Goal: Task Accomplishment & Management: Manage account settings

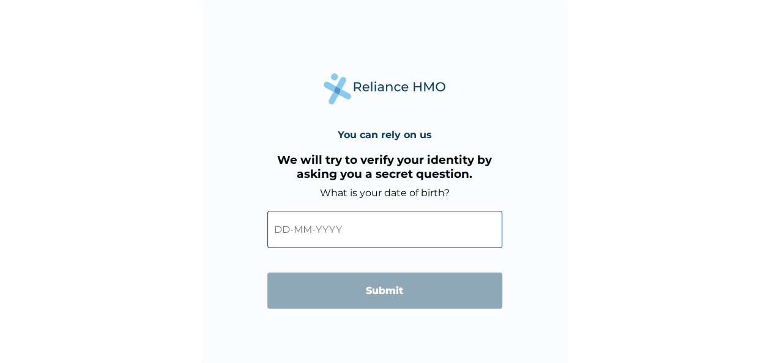
scroll to position [4, 0]
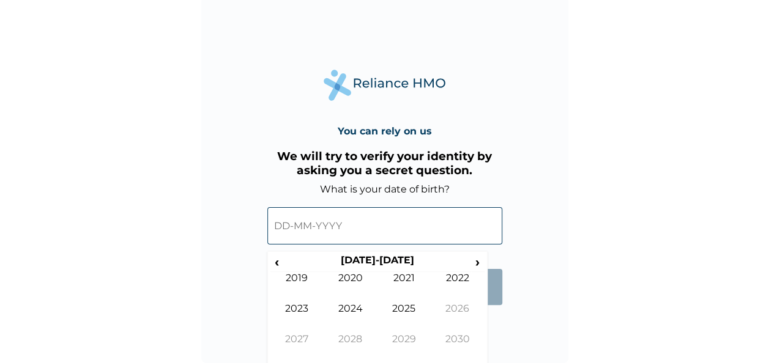
click at [304, 228] on input "text" at bounding box center [384, 225] width 235 height 37
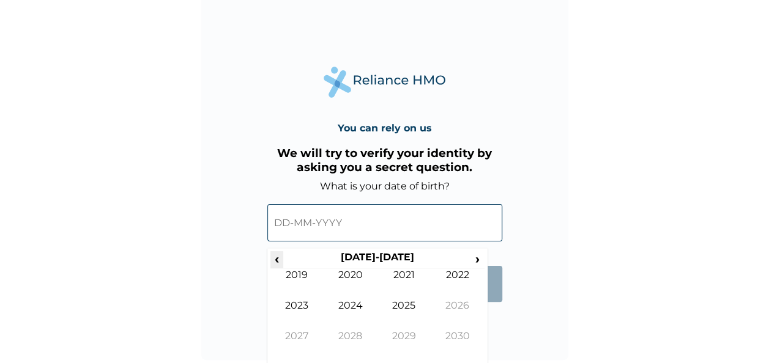
click at [279, 260] on span "‹" at bounding box center [276, 258] width 13 height 15
click at [449, 305] on td "1996" at bounding box center [458, 315] width 54 height 31
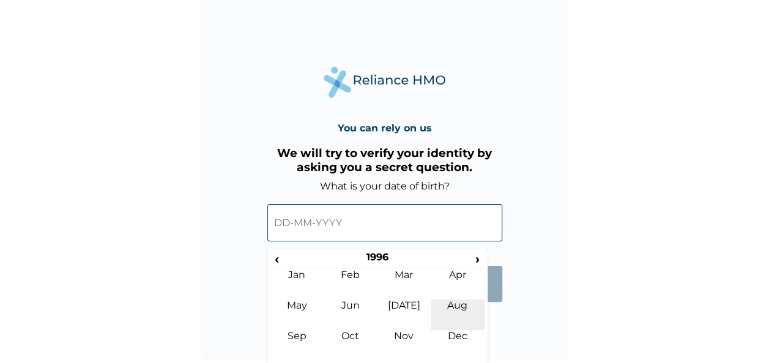
click at [448, 302] on td "Aug" at bounding box center [458, 315] width 54 height 31
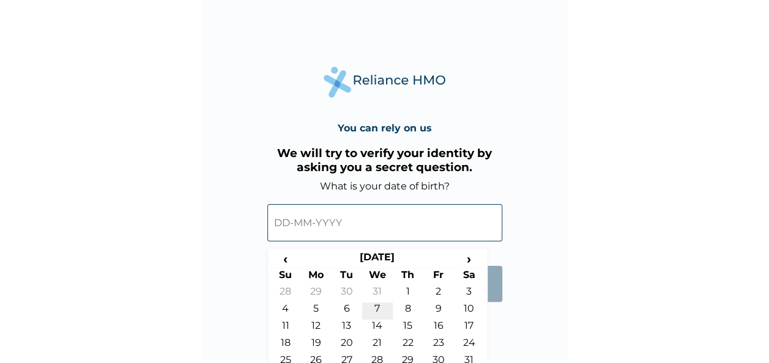
click at [376, 308] on td "7" at bounding box center [377, 311] width 31 height 17
type input "07-08-1996"
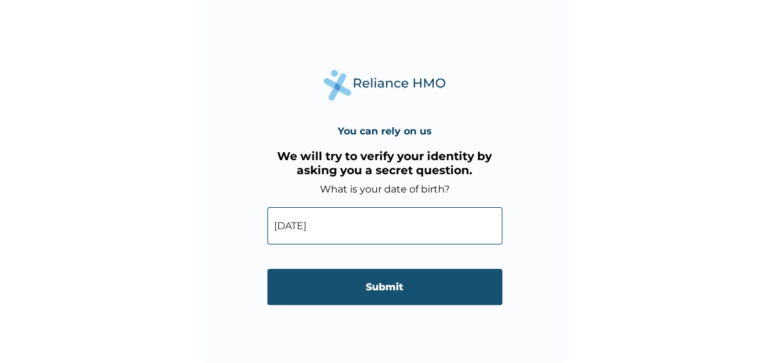
click at [401, 281] on input "Submit" at bounding box center [384, 287] width 235 height 36
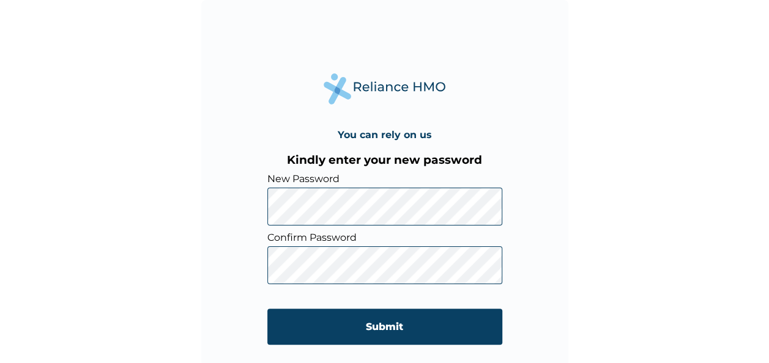
click input "Submit" at bounding box center [384, 327] width 235 height 36
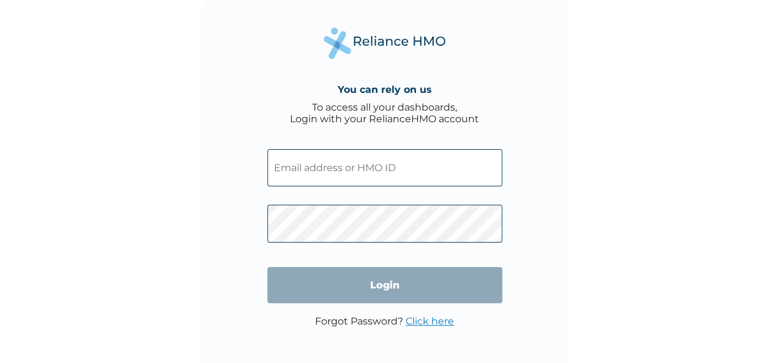
click at [339, 176] on input "text" at bounding box center [384, 167] width 235 height 37
paste input "VFI/10044/A"
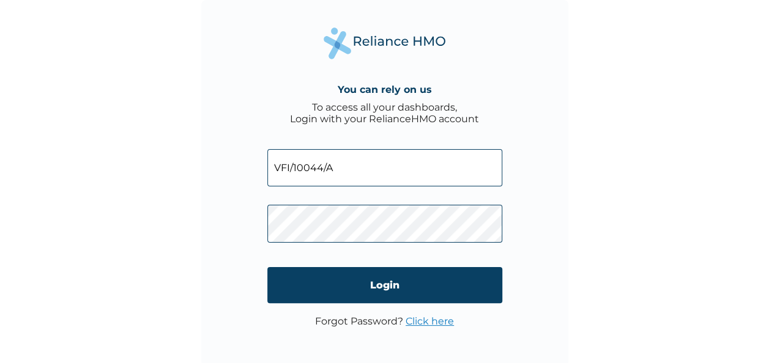
type input "VFI/10044/A"
click input "Login" at bounding box center [384, 285] width 235 height 36
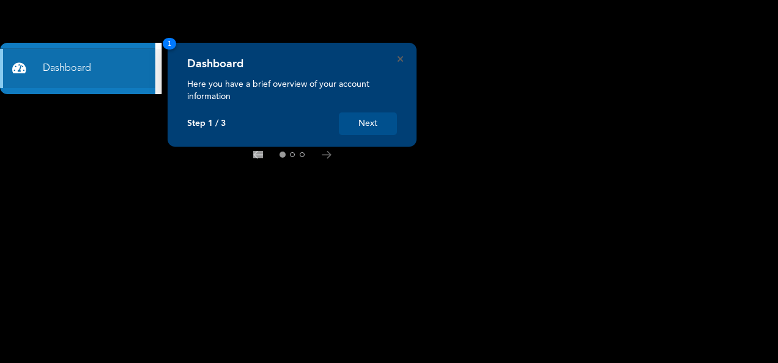
click at [372, 124] on button "Next" at bounding box center [368, 124] width 58 height 23
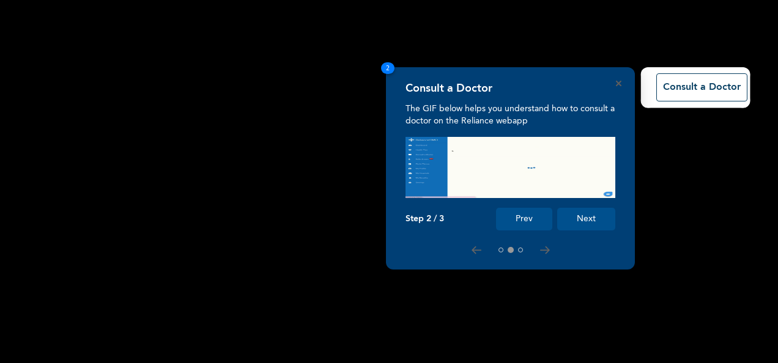
click at [617, 79] on div "Consult a Doctor The GIF below helps you understand how to consult a doctor on …" at bounding box center [510, 168] width 249 height 202
click at [620, 86] on icon "Close" at bounding box center [619, 84] width 6 height 6
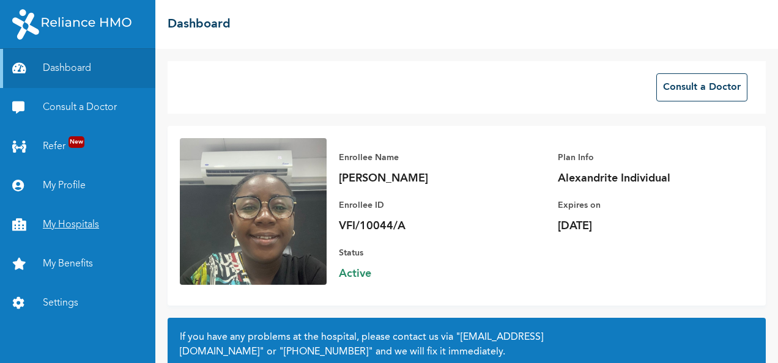
drag, startPoint x: 100, startPoint y: 189, endPoint x: 75, endPoint y: 232, distance: 50.1
click at [75, 232] on link "My Hospitals" at bounding box center [77, 224] width 155 height 39
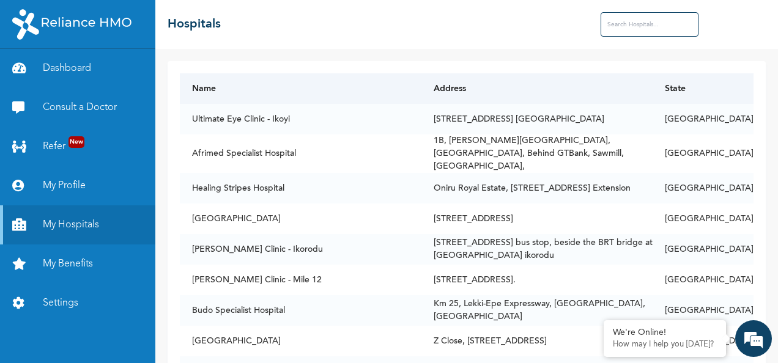
click at [506, 81] on th "Address" at bounding box center [536, 88] width 231 height 31
click at [642, 24] on input "text" at bounding box center [650, 24] width 98 height 24
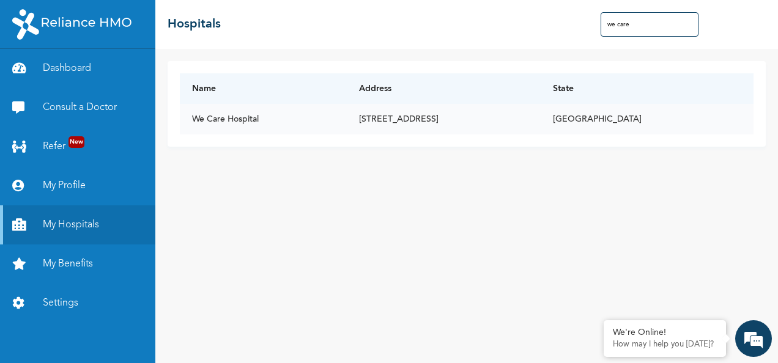
type input "we care"
click at [438, 122] on td "[STREET_ADDRESS]" at bounding box center [444, 119] width 194 height 31
drag, startPoint x: 642, startPoint y: 27, endPoint x: 579, endPoint y: 23, distance: 63.1
click at [579, 23] on div "☰ Hospitals we care" at bounding box center [466, 24] width 623 height 49
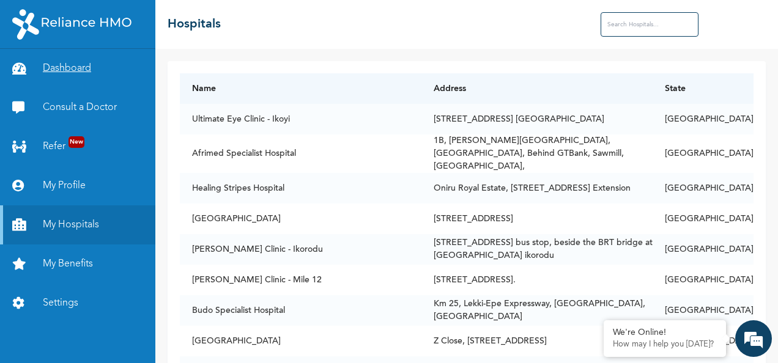
click at [63, 73] on link "Dashboard" at bounding box center [77, 68] width 155 height 39
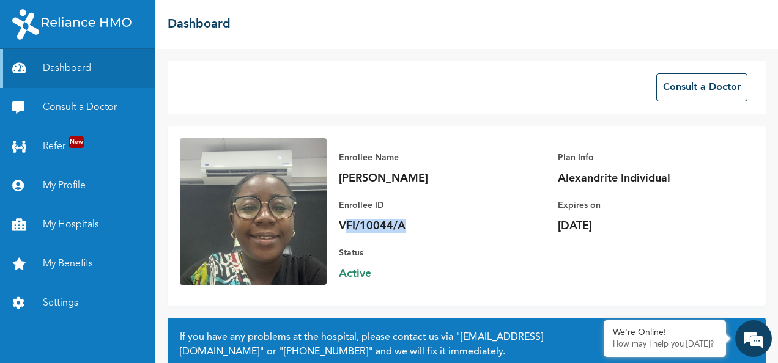
drag, startPoint x: 342, startPoint y: 226, endPoint x: 420, endPoint y: 229, distance: 77.1
click at [420, 229] on p "VFI/10044/A" at bounding box center [424, 226] width 171 height 15
click at [418, 228] on p "VFI/10044/A" at bounding box center [424, 226] width 171 height 15
click at [407, 224] on p "VFI/10044/A" at bounding box center [424, 226] width 171 height 15
drag, startPoint x: 407, startPoint y: 224, endPoint x: 331, endPoint y: 226, distance: 75.9
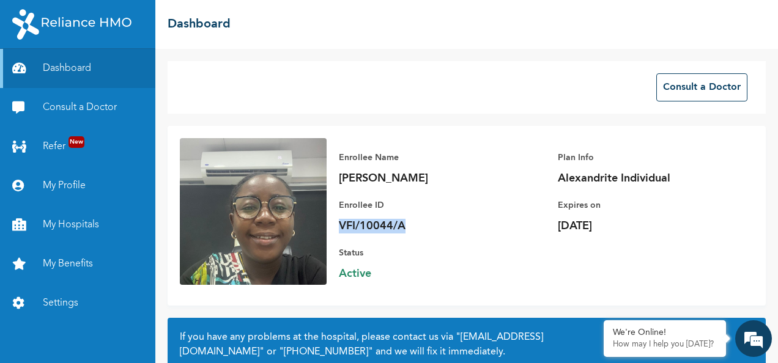
click at [331, 226] on div "Enrollee Name [PERSON_NAME] Enrollee ID VFI/10044/A Plan Info Alexandrite Indiv…" at bounding box center [540, 215] width 427 height 155
copy p "VFI/10044/A"
